Goal: Transaction & Acquisition: Book appointment/travel/reservation

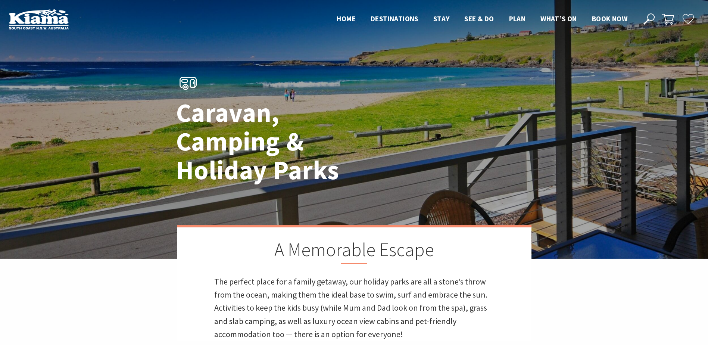
click at [604, 10] on header "Open Nav Close Nav Home Destinations Towns & Villages Kiama Gerringong Gerroa J…" at bounding box center [354, 19] width 708 height 38
click at [605, 16] on span "Book now" at bounding box center [609, 18] width 35 height 9
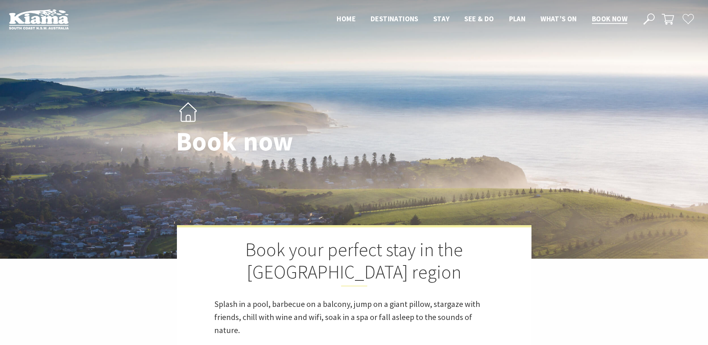
select select "3"
select select "2"
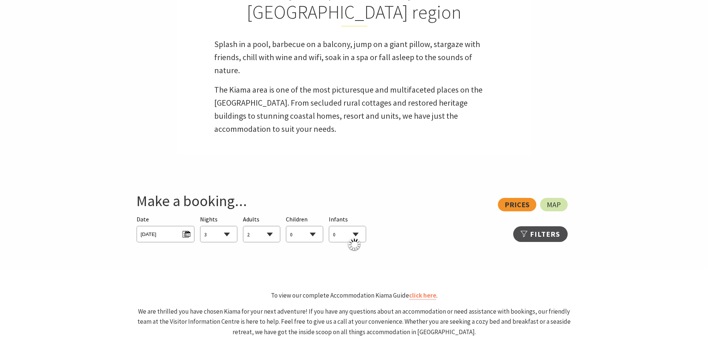
scroll to position [261, 0]
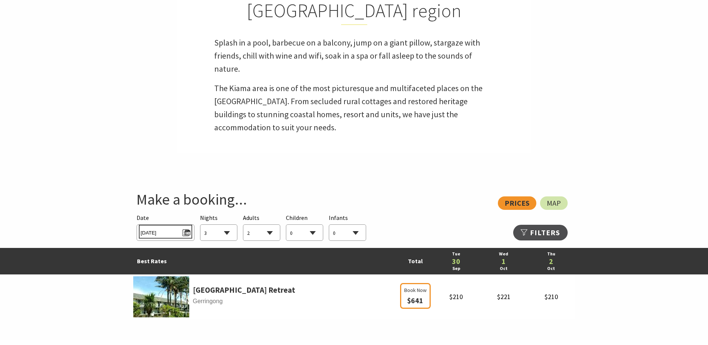
click at [187, 236] on span "Tue 30/09/2025" at bounding box center [166, 232] width 50 height 10
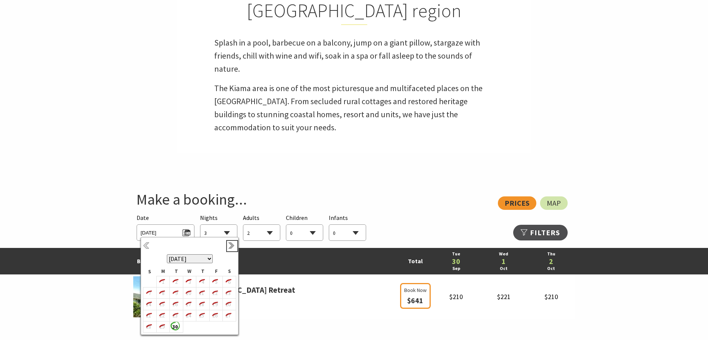
click at [234, 249] on link "Next" at bounding box center [232, 246] width 8 height 8
click at [210, 317] on b "26" at bounding box center [215, 316] width 10 height 10
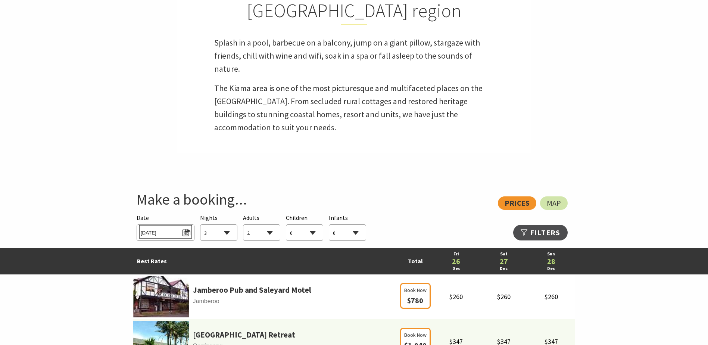
click at [176, 236] on span "Fri 26/12/2025" at bounding box center [166, 232] width 50 height 10
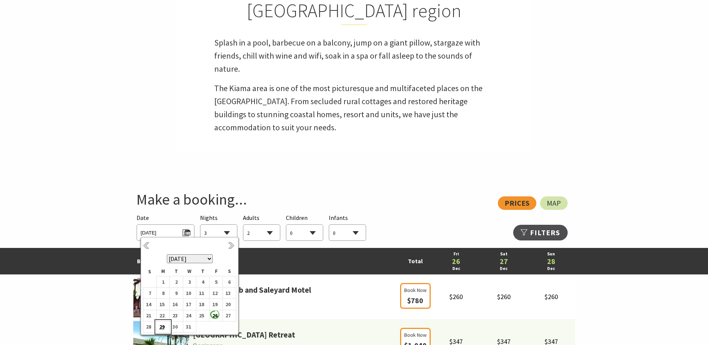
click at [162, 326] on b "29" at bounding box center [162, 327] width 10 height 10
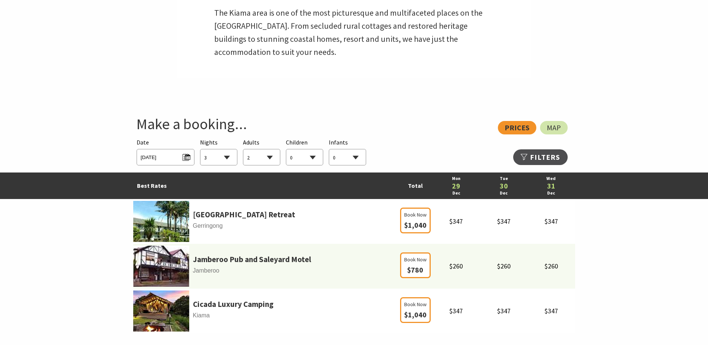
scroll to position [336, 0]
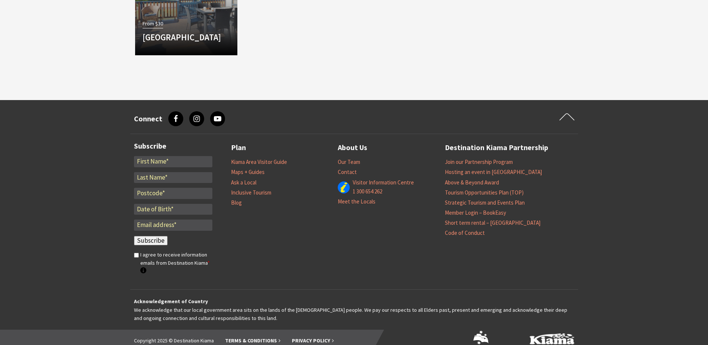
scroll to position [748, 0]
